Goal: Task Accomplishment & Management: Manage account settings

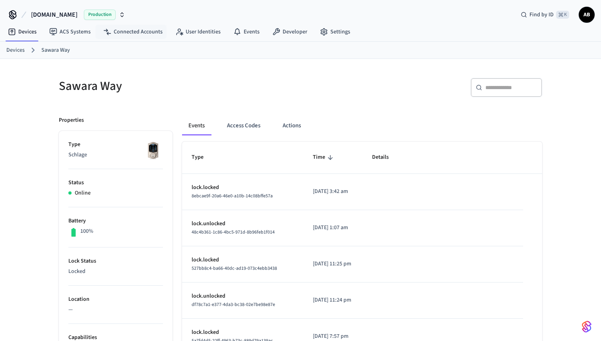
click at [110, 14] on span "Production" at bounding box center [100, 15] width 32 height 10
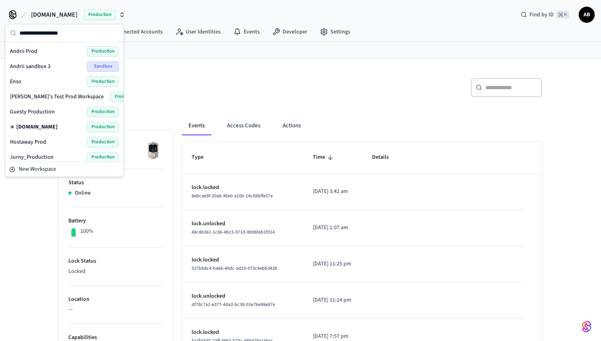
click at [61, 65] on div "Andrii sandbox 3 Sandbox" at bounding box center [64, 66] width 109 height 10
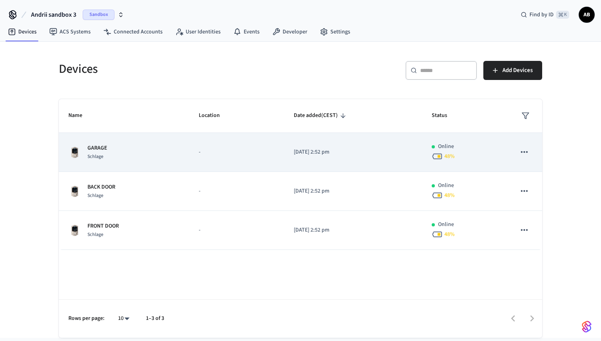
click at [126, 167] on td "GARAGE Schlage" at bounding box center [124, 152] width 130 height 39
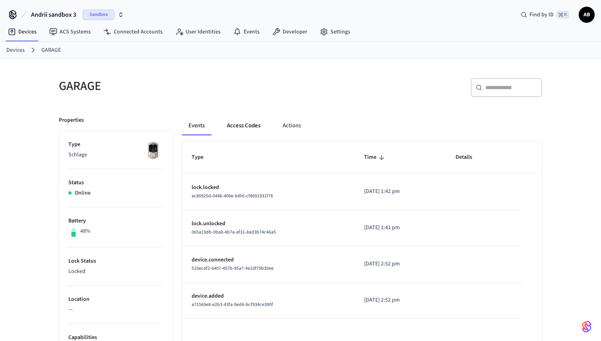
click at [258, 131] on button "Access Codes" at bounding box center [244, 125] width 46 height 19
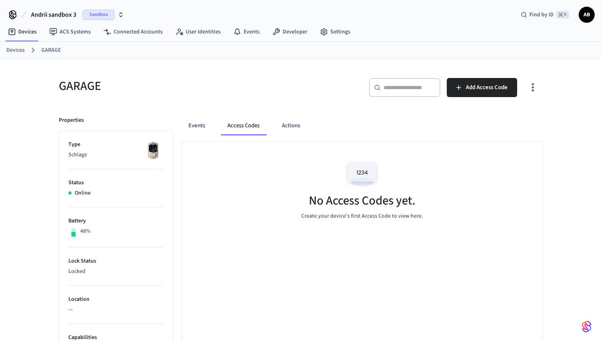
click at [537, 86] on icon "button" at bounding box center [533, 87] width 12 height 12
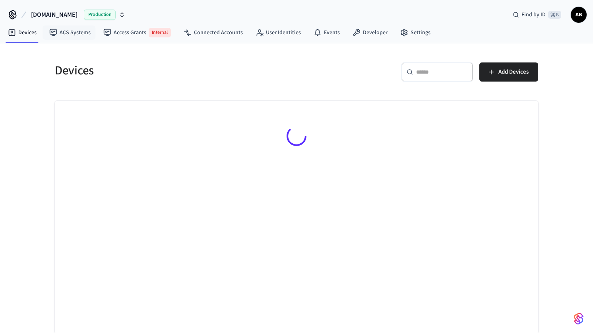
click at [66, 15] on span "[DOMAIN_NAME]" at bounding box center [54, 15] width 46 height 10
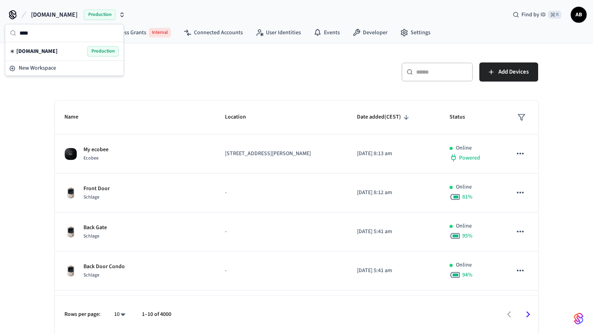
type input "*"
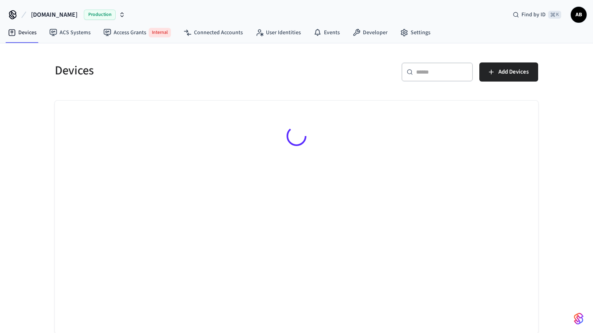
click at [70, 8] on button "[DOMAIN_NAME] Production" at bounding box center [78, 14] width 99 height 17
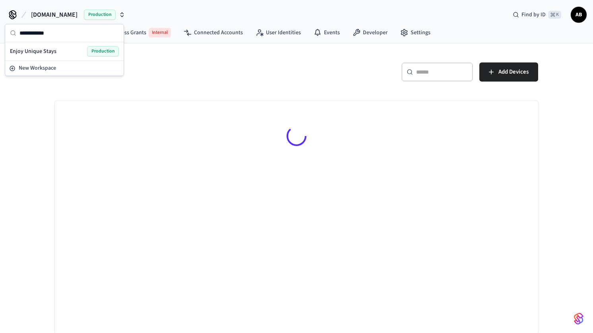
type input "**********"
click at [54, 52] on span "Enjoy Unique Stays" at bounding box center [33, 51] width 46 height 8
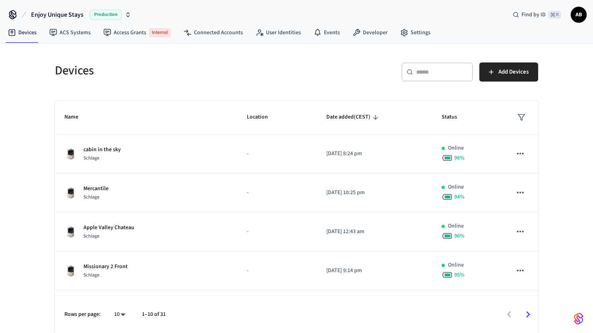
click at [435, 56] on div "​ ​ Add Devices" at bounding box center [415, 70] width 246 height 35
click at [435, 70] on input "text" at bounding box center [442, 72] width 52 height 8
paste input "**********"
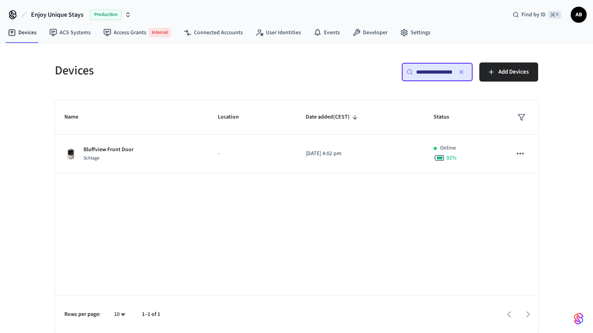
scroll to position [0, 60]
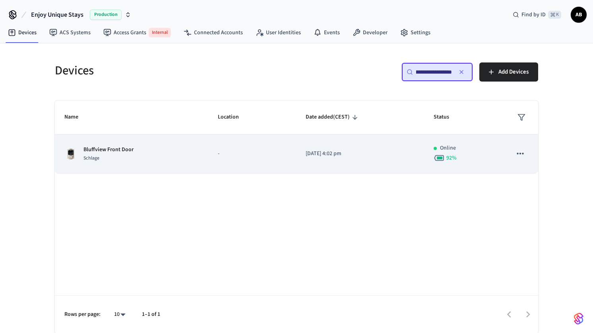
type input "**********"
click at [129, 153] on p "Bluffview Front Door" at bounding box center [108, 149] width 50 height 8
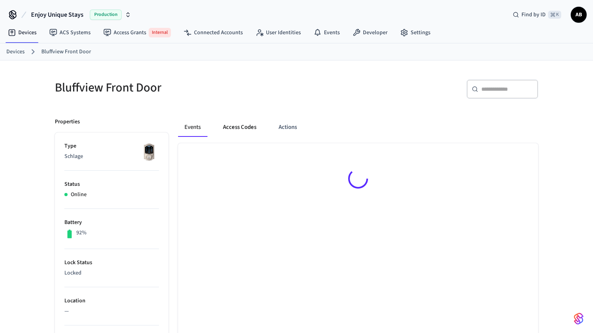
click at [229, 127] on button "Access Codes" at bounding box center [240, 127] width 46 height 19
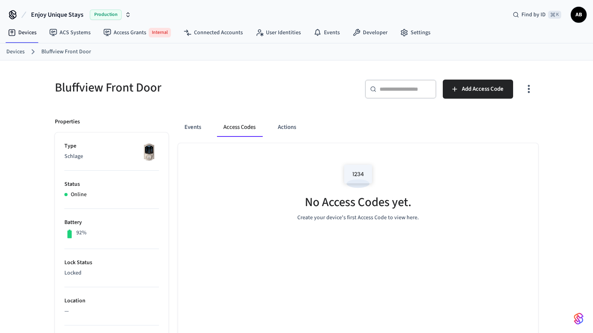
click at [530, 89] on icon "button" at bounding box center [529, 89] width 12 height 12
click at [504, 118] on li "Show unmanaged access codes on device" at bounding box center [478, 121] width 112 height 21
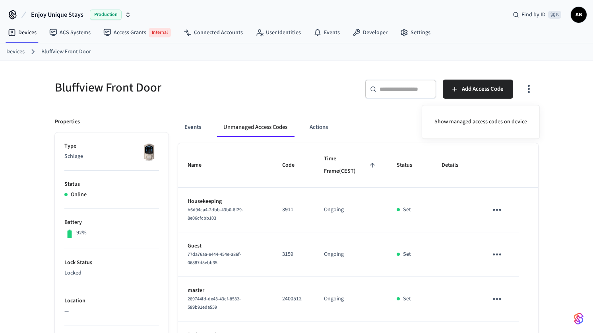
click at [347, 89] on div at bounding box center [296, 166] width 593 height 333
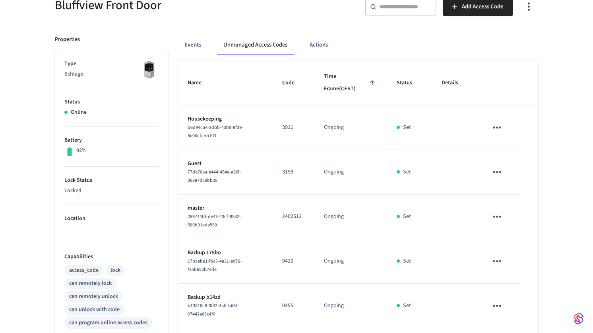
scroll to position [82, 0]
click at [500, 127] on icon "sticky table" at bounding box center [497, 128] width 8 height 2
click at [492, 87] on div at bounding box center [296, 166] width 593 height 333
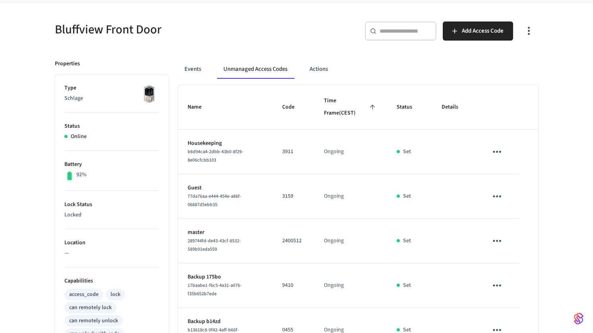
scroll to position [56, 0]
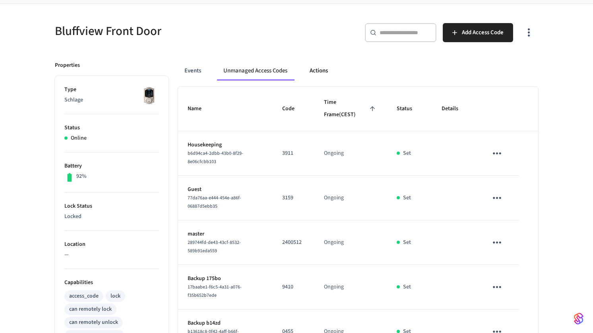
click at [320, 78] on button "Actions" at bounding box center [318, 70] width 31 height 19
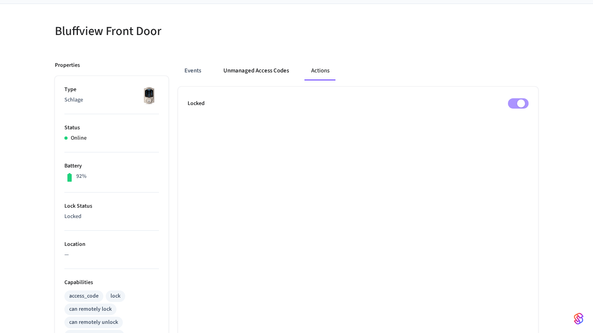
click at [270, 74] on button "Unmanaged Access Codes" at bounding box center [256, 70] width 78 height 19
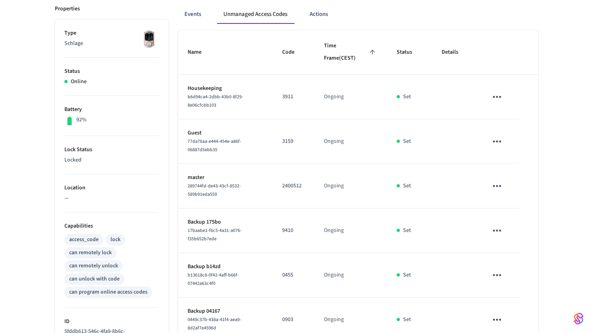
scroll to position [0, 0]
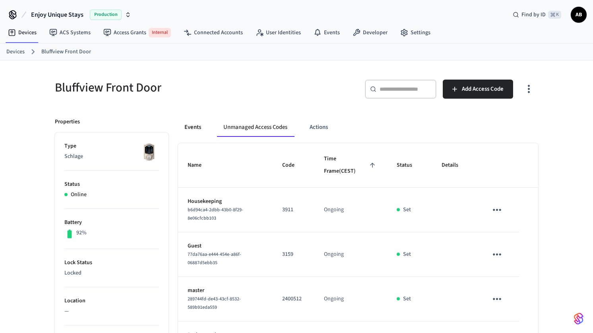
click at [195, 125] on button "Events" at bounding box center [192, 127] width 29 height 19
